Goal: Task Accomplishment & Management: Manage account settings

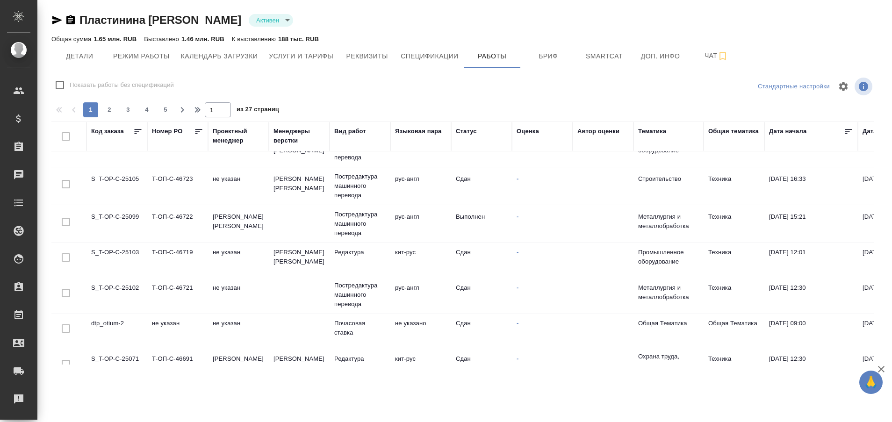
scroll to position [684, 0]
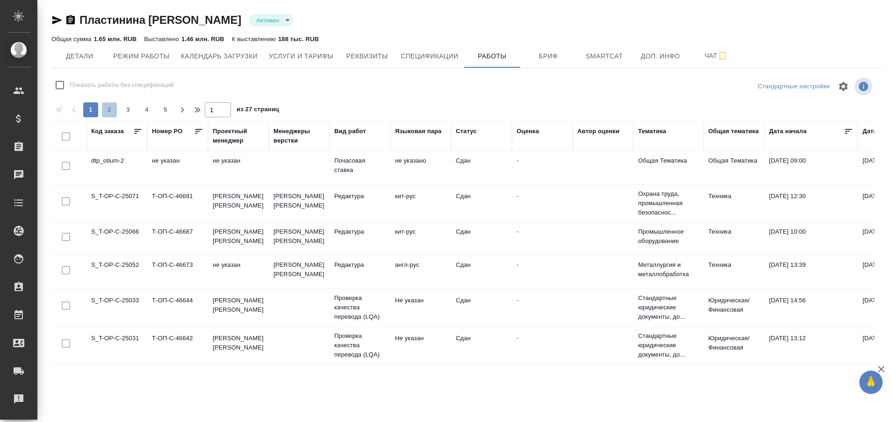
click at [106, 110] on span "2" at bounding box center [109, 109] width 15 height 9
type input "2"
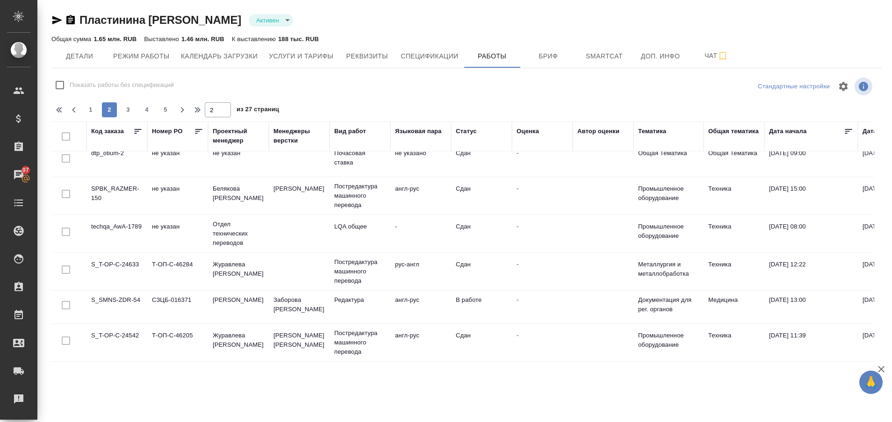
scroll to position [712, 0]
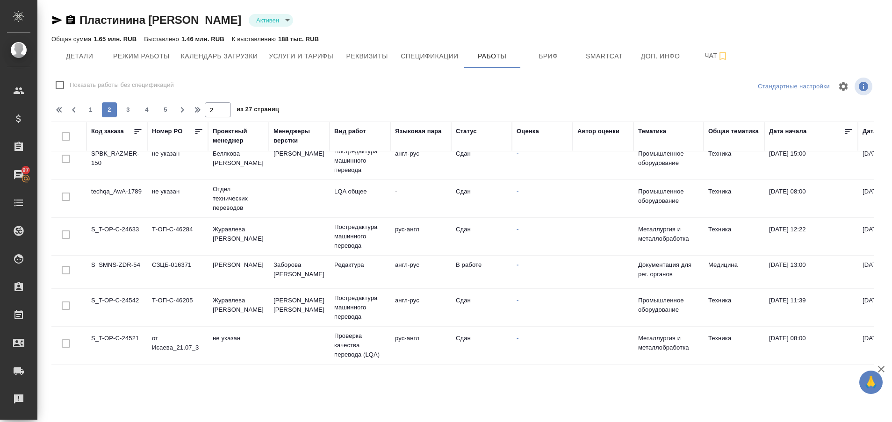
click at [128, 259] on td "S_SMNS-ZDR-54" at bounding box center [117, 272] width 61 height 33
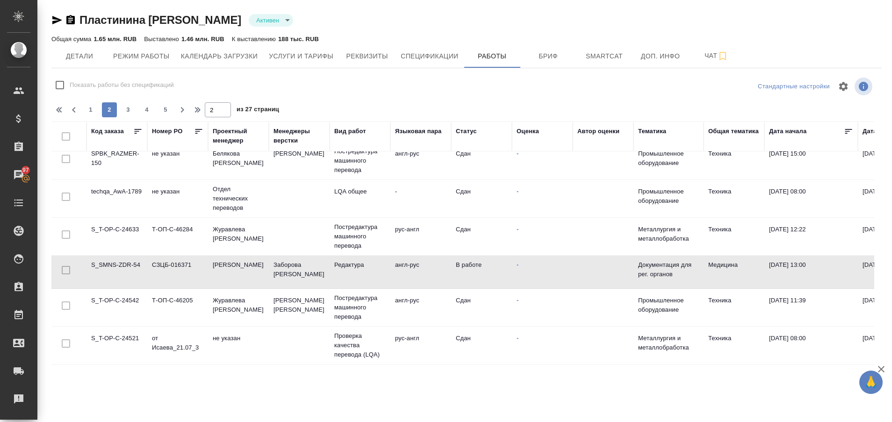
click at [128, 259] on td "S_SMNS-ZDR-54" at bounding box center [117, 272] width 61 height 33
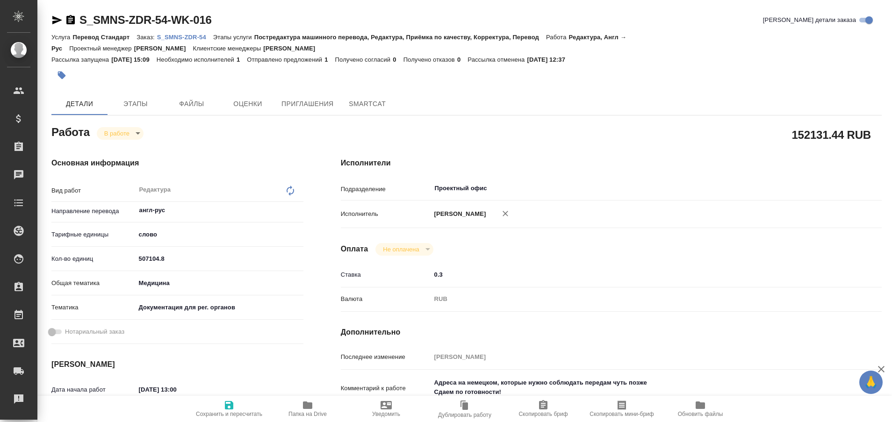
click at [176, 38] on p "S_SMNS-ZDR-54" at bounding box center [185, 37] width 56 height 7
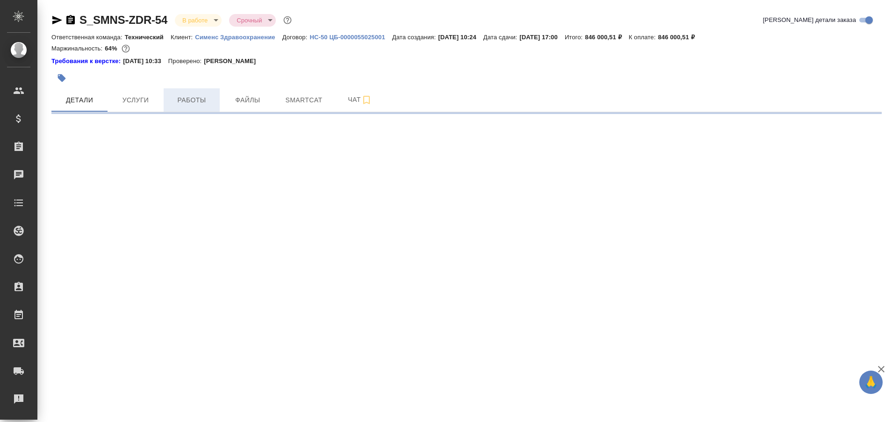
select select "RU"
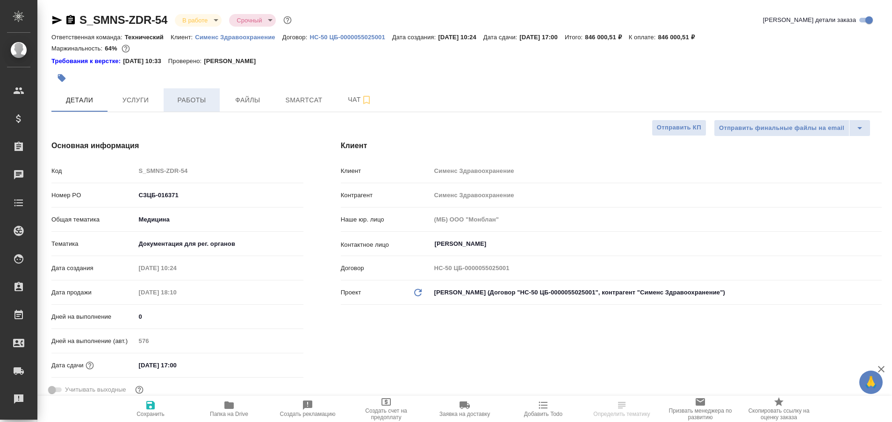
type textarea "x"
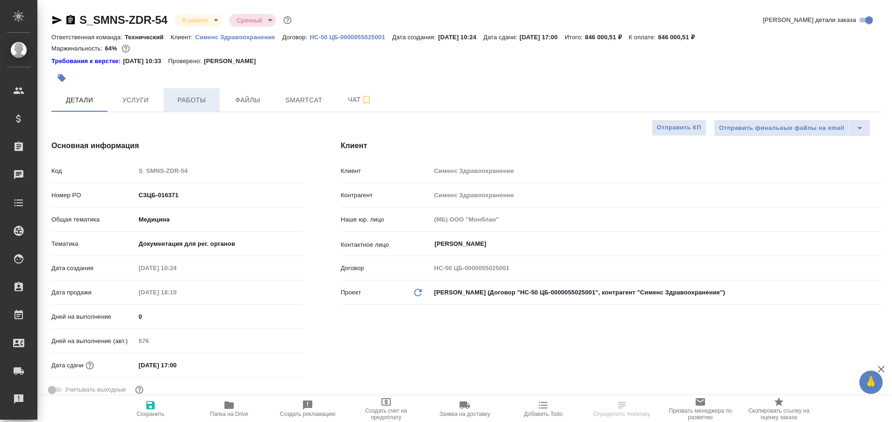
type textarea "x"
click at [185, 100] on span "Работы" at bounding box center [191, 100] width 45 height 12
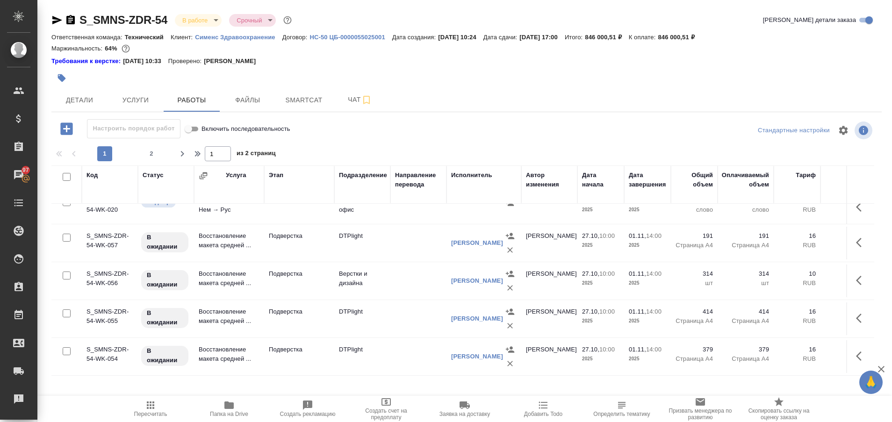
scroll to position [781, 0]
click at [152, 150] on span "2" at bounding box center [151, 153] width 15 height 9
type input "2"
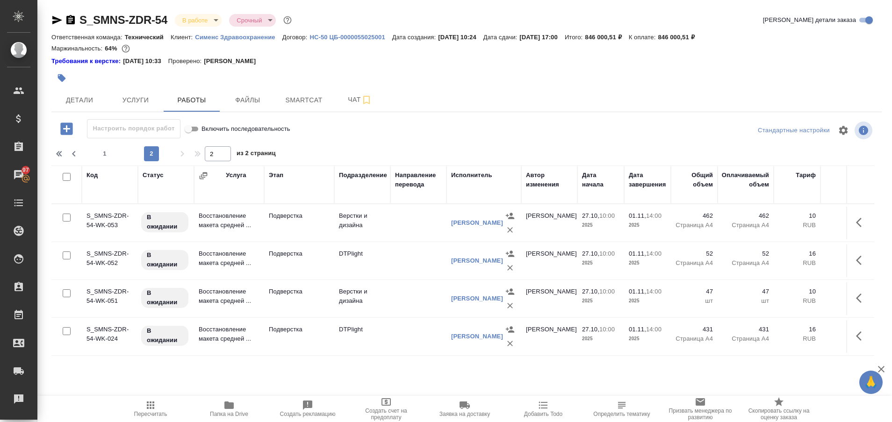
scroll to position [0, 0]
click at [351, 101] on span "Чат" at bounding box center [360, 100] width 45 height 12
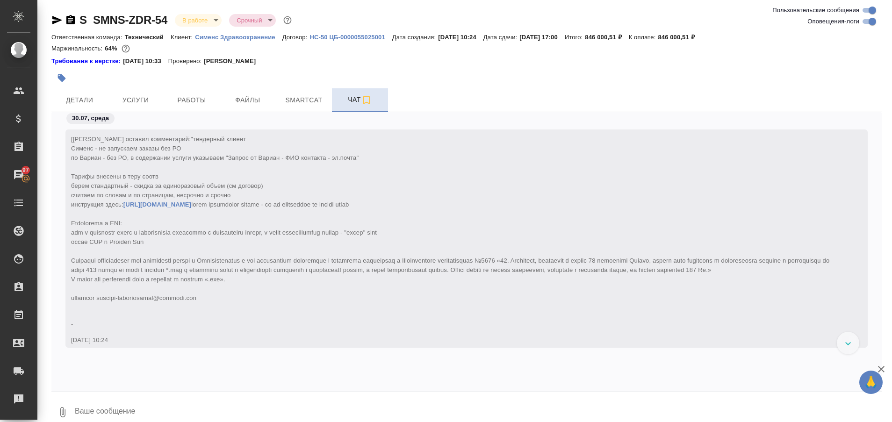
scroll to position [122392, 0]
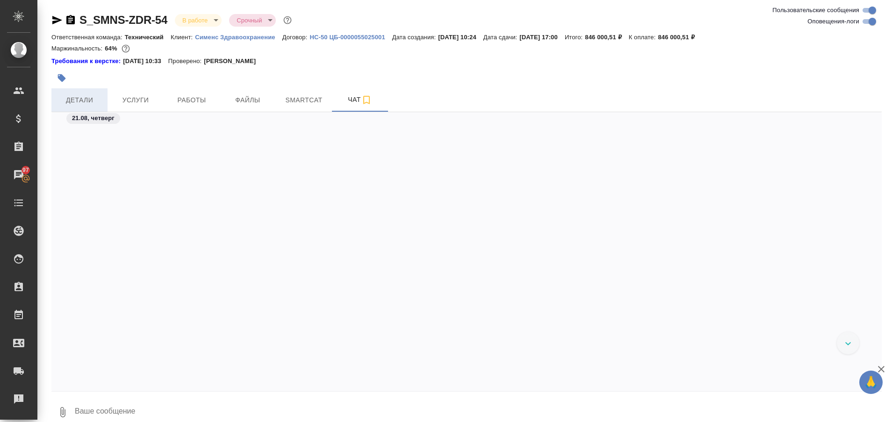
click at [78, 99] on span "Детали" at bounding box center [79, 100] width 45 height 12
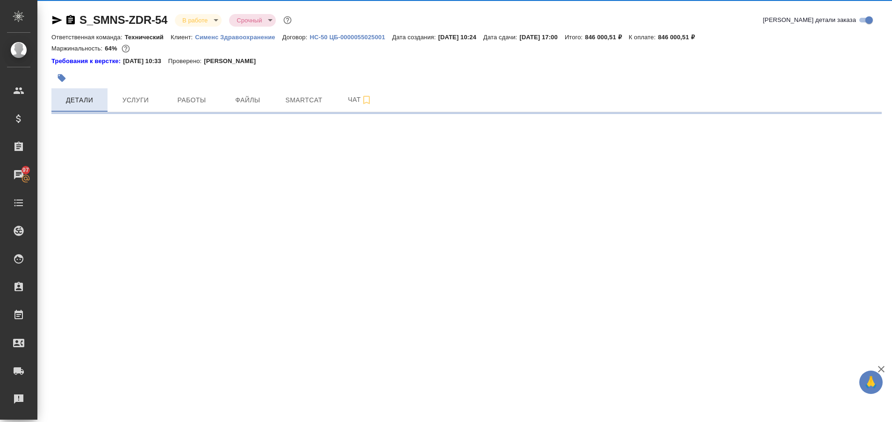
select select "RU"
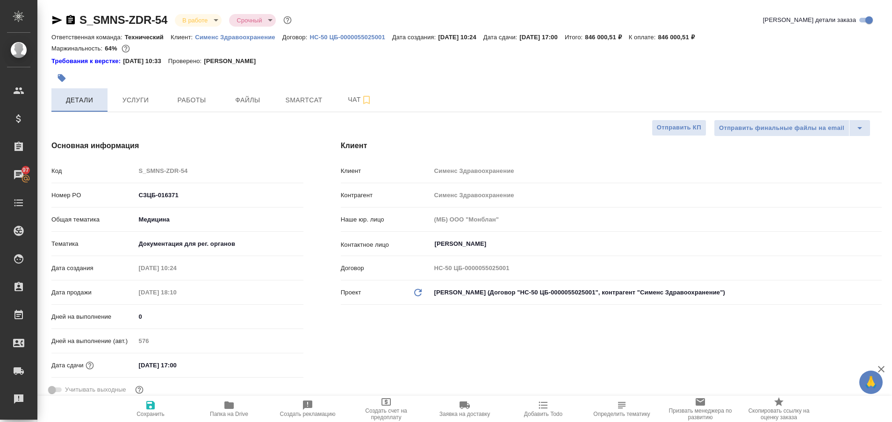
type textarea "x"
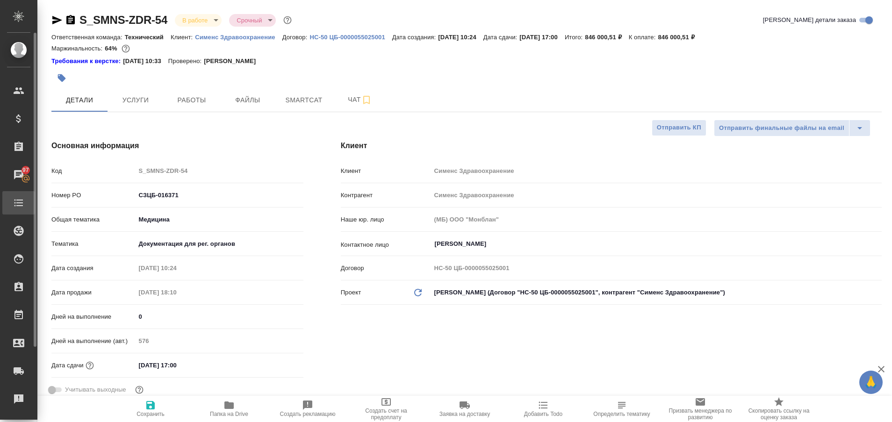
type textarea "x"
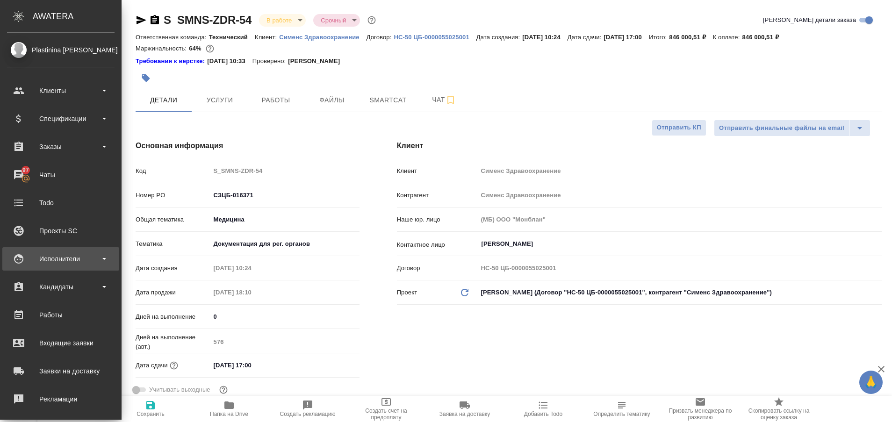
type textarea "x"
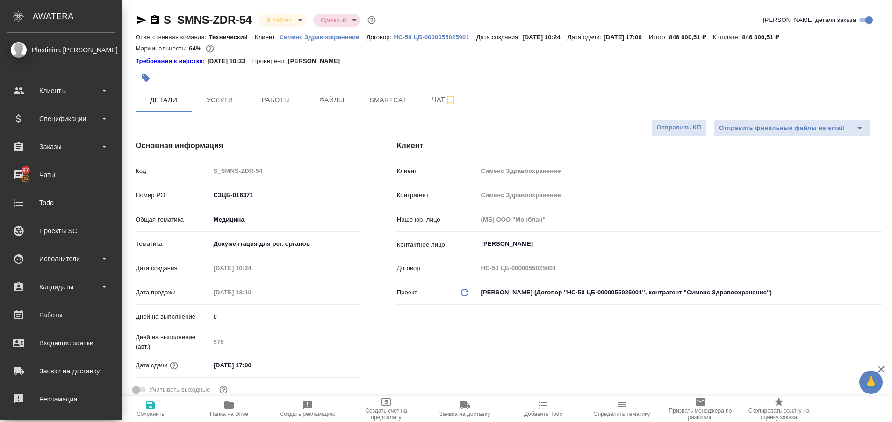
type textarea "x"
